Goal: Task Accomplishment & Management: Use online tool/utility

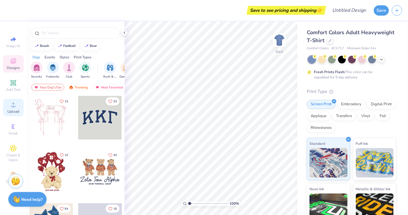
click at [14, 108] on circle at bounding box center [13, 106] width 3 height 3
click at [324, 60] on div at bounding box center [322, 59] width 8 height 8
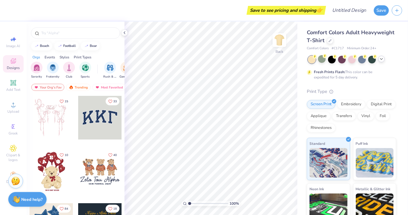
click at [384, 59] on icon at bounding box center [382, 59] width 5 height 5
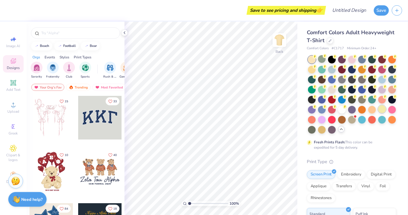
click at [379, 113] on div at bounding box center [383, 109] width 8 height 8
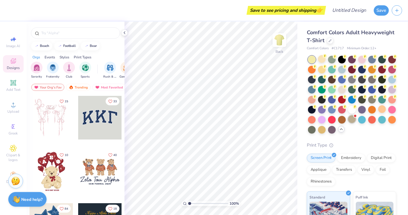
click at [349, 123] on div at bounding box center [353, 119] width 8 height 8
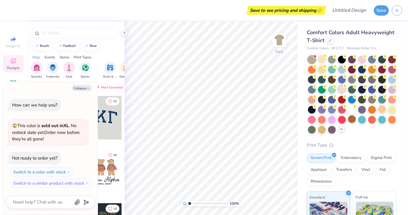
click at [346, 88] on div at bounding box center [342, 89] width 8 height 8
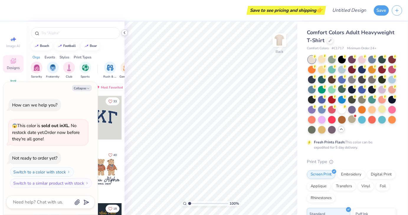
click at [126, 33] on icon at bounding box center [124, 32] width 5 height 5
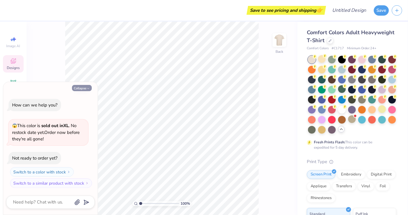
click at [87, 89] on icon "button" at bounding box center [89, 89] width 4 height 4
type textarea "x"
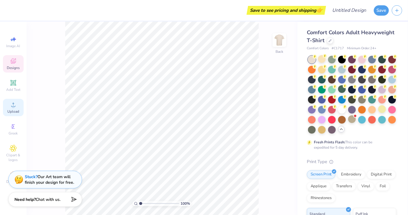
click at [17, 108] on div "Upload" at bounding box center [13, 107] width 21 height 17
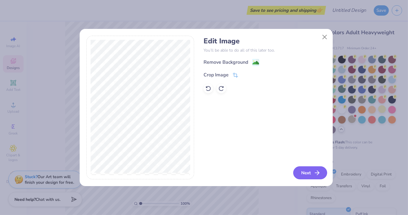
click at [314, 173] on icon "button" at bounding box center [317, 173] width 7 height 7
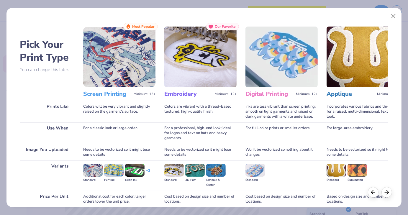
click at [107, 77] on img at bounding box center [119, 57] width 72 height 61
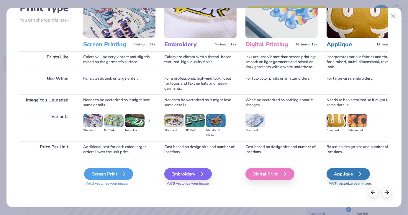
click at [107, 175] on div "Screen Print" at bounding box center [108, 174] width 49 height 12
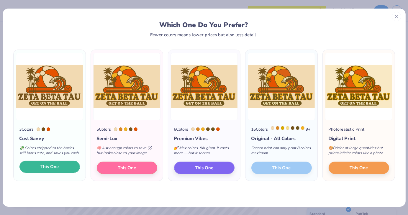
click at [66, 172] on button "This One" at bounding box center [49, 167] width 61 height 12
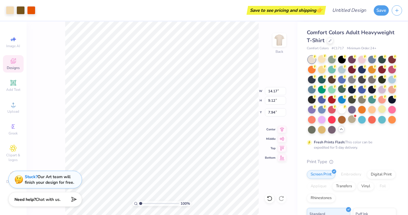
type input "2.19"
type input "11.06"
type input "7.12"
type input "2.08"
type input "12.11"
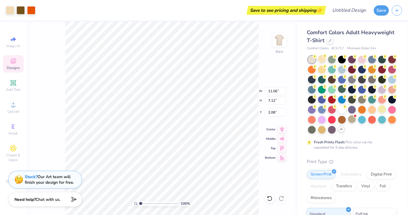
type input "7.80"
click at [283, 129] on icon at bounding box center [282, 128] width 8 height 7
click at [283, 141] on icon at bounding box center [282, 138] width 8 height 7
click at [284, 138] on icon at bounding box center [282, 138] width 8 height 7
click at [280, 149] on icon at bounding box center [282, 147] width 8 height 7
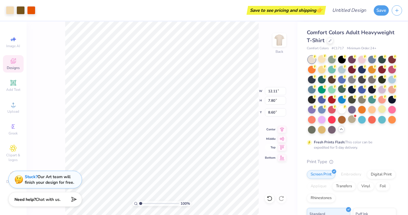
type input "0.50"
type input "12.85"
type input "8.27"
click at [284, 130] on icon at bounding box center [282, 128] width 8 height 7
click at [210, 100] on ul "Cut Copy Paste Remove Background Duplicate Select All Delete Group Ungroup Brin…" at bounding box center [211, 133] width 46 height 150
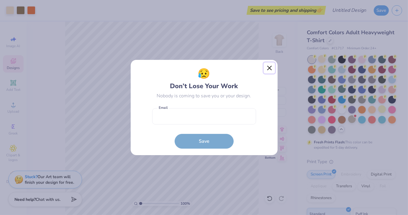
click at [270, 69] on button "Close" at bounding box center [269, 68] width 11 height 11
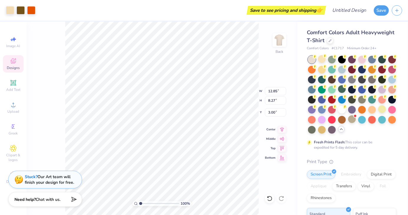
type input "0.98"
click at [266, 56] on div "100 % Back W 12.85 12.85 " H 8.27 8.27 " Y 0.98 0.98 " Center Middle Top Bottom" at bounding box center [162, 119] width 271 height 194
click at [278, 38] on div "100 % Back W 12.85 12.85 " H 8.27 8.27 " Y 0.98 0.98 " Center Middle Top Bottom" at bounding box center [162, 119] width 271 height 194
click at [279, 43] on img at bounding box center [280, 40] width 24 height 24
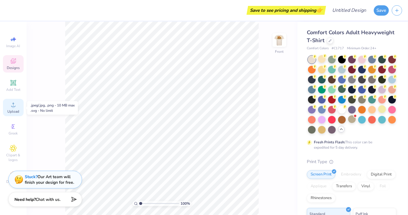
click at [14, 105] on icon at bounding box center [13, 104] width 7 height 7
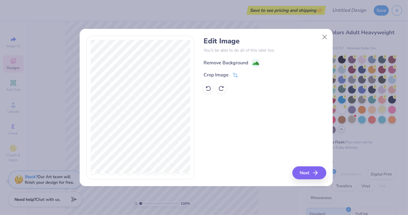
click at [256, 61] on image at bounding box center [256, 63] width 6 height 6
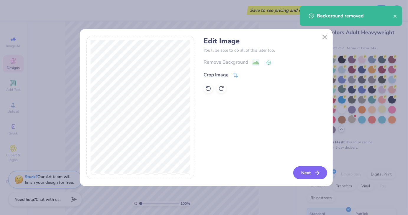
click at [303, 173] on button "Next" at bounding box center [311, 173] width 34 height 13
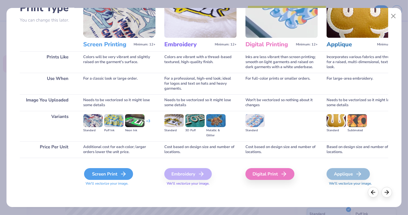
click at [115, 175] on div "Screen Print" at bounding box center [108, 174] width 49 height 12
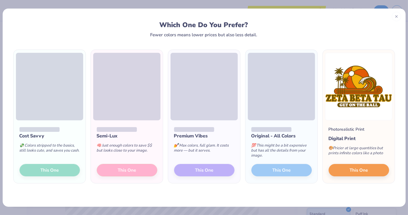
click at [59, 168] on div "Cost Savvy 💸 Colors stripped to the basics, still looks cute, and saves you cas…" at bounding box center [50, 152] width 72 height 63
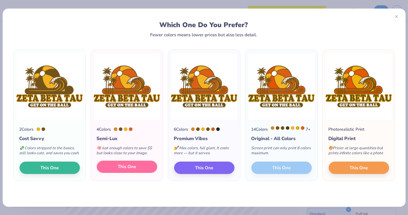
click at [124, 169] on button "This One" at bounding box center [127, 167] width 61 height 12
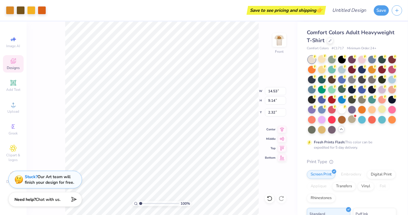
type input "2.32"
type input "3.00"
click at [283, 42] on img at bounding box center [280, 40] width 24 height 24
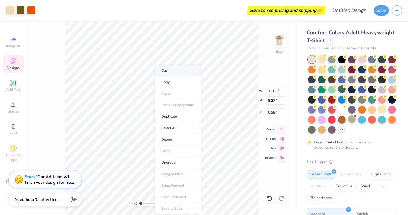
click at [168, 67] on li "Cut" at bounding box center [178, 71] width 46 height 12
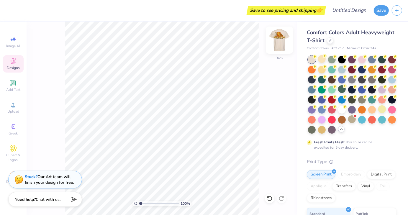
click at [282, 41] on img at bounding box center [280, 40] width 24 height 24
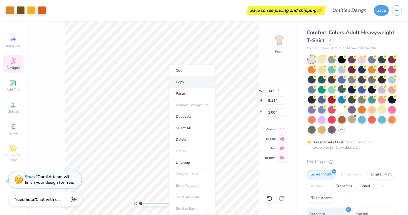
click at [185, 82] on li "Copy" at bounding box center [192, 82] width 46 height 12
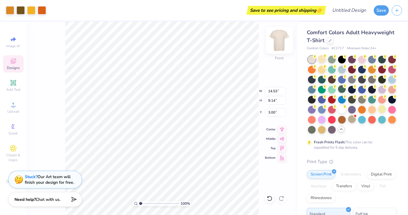
click at [285, 36] on img at bounding box center [280, 40] width 24 height 24
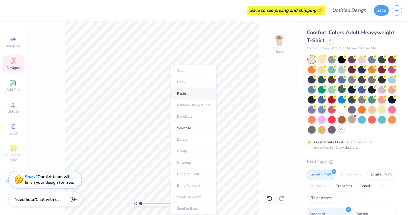
click at [184, 94] on li "Paste" at bounding box center [193, 94] width 46 height 12
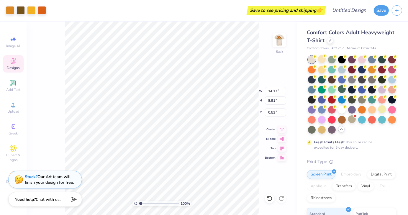
type input "3.42"
type input "2.15"
type input "3.00"
type input "4.25"
type input "2.67"
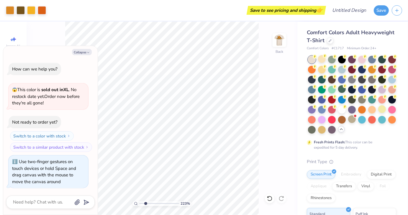
type input "2.44"
type textarea "x"
type input "2.56"
type textarea "x"
type input "2.59"
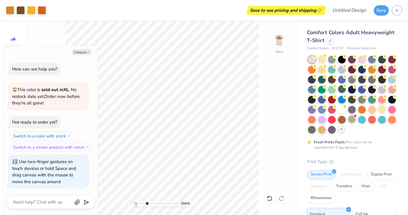
type textarea "x"
type input "1"
click at [139, 206] on input "range" at bounding box center [159, 203] width 40 height 5
click at [84, 53] on button "Collapse" at bounding box center [82, 52] width 20 height 6
type textarea "x"
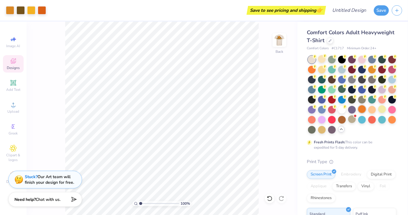
click at [359, 113] on div at bounding box center [363, 109] width 8 height 8
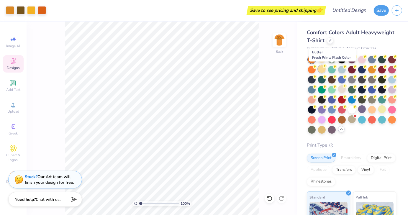
click at [326, 69] on div at bounding box center [322, 69] width 8 height 8
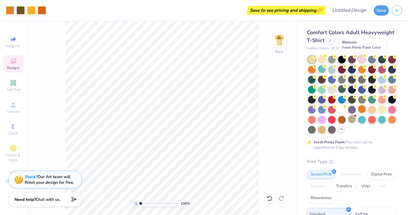
click at [363, 62] on div at bounding box center [363, 59] width 8 height 8
click at [372, 61] on div at bounding box center [373, 59] width 8 height 8
click at [336, 89] on div at bounding box center [332, 89] width 8 height 8
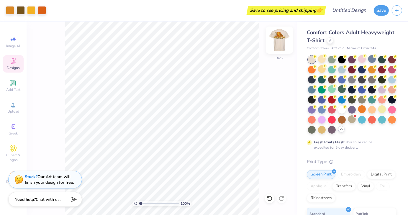
click at [276, 45] on img at bounding box center [280, 40] width 24 height 24
type input "13.86"
type input "8.71"
type input "3.42"
click at [281, 130] on icon at bounding box center [282, 128] width 8 height 7
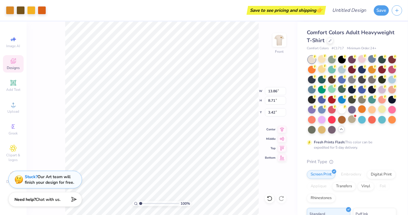
type input "12.54"
type input "7.88"
click at [282, 131] on icon at bounding box center [282, 128] width 8 height 7
type input "3.00"
click at [380, 14] on button "Save" at bounding box center [381, 9] width 15 height 10
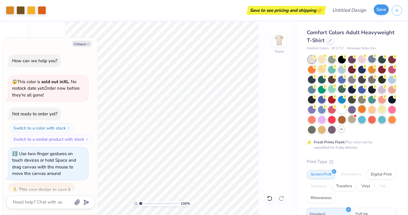
scroll to position [8, 0]
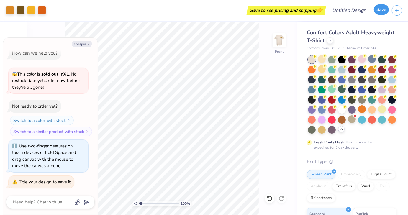
click at [378, 10] on button "Save" at bounding box center [381, 9] width 15 height 10
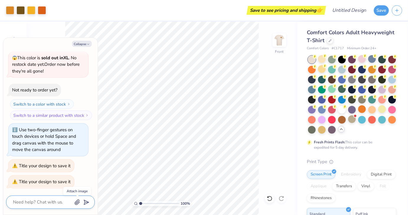
type textarea "x"
type textarea "Z"
type textarea "x"
type textarea "ZB"
type textarea "x"
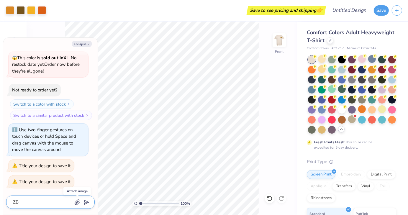
type textarea "ZBT"
type textarea "x"
type textarea "ZBT"
type textarea "x"
type textarea "ZBT G"
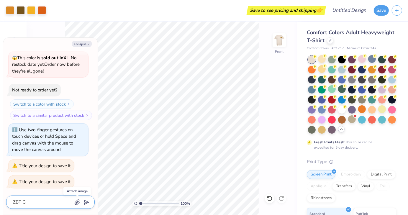
type textarea "x"
type textarea "ZBT GO"
type textarea "x"
type textarea "ZBT GOT"
type textarea "x"
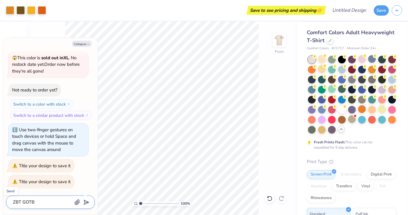
type textarea "ZBT GOTB"
type textarea "x"
click at [85, 203] on polygon "submit" at bounding box center [85, 202] width 7 height 7
type input "ZBT GOTB"
type textarea "x"
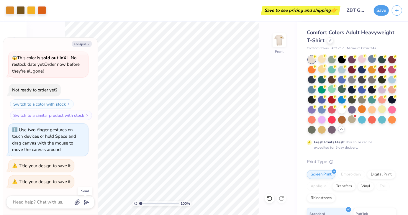
scroll to position [63, 0]
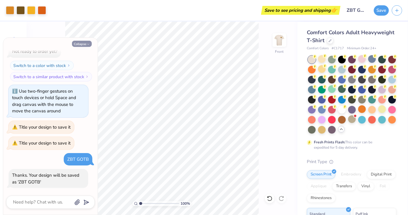
click at [87, 44] on icon "button" at bounding box center [89, 45] width 4 height 4
type textarea "x"
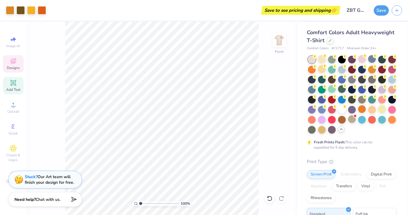
click at [16, 92] on span "Add Text" at bounding box center [13, 89] width 14 height 5
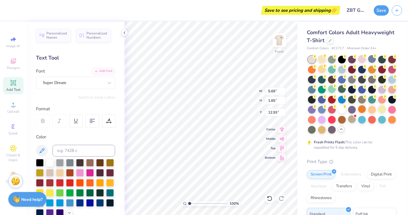
scroll to position [5, 1]
type textarea "T"
type textarea "2025"
type input "1.99"
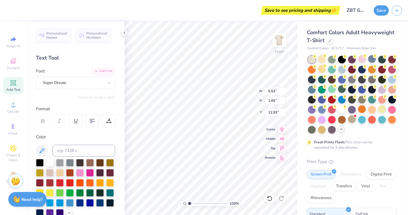
type input "0.59"
type input "11.17"
click at [38, 149] on button at bounding box center [42, 151] width 12 height 12
